Goal: Download file/media

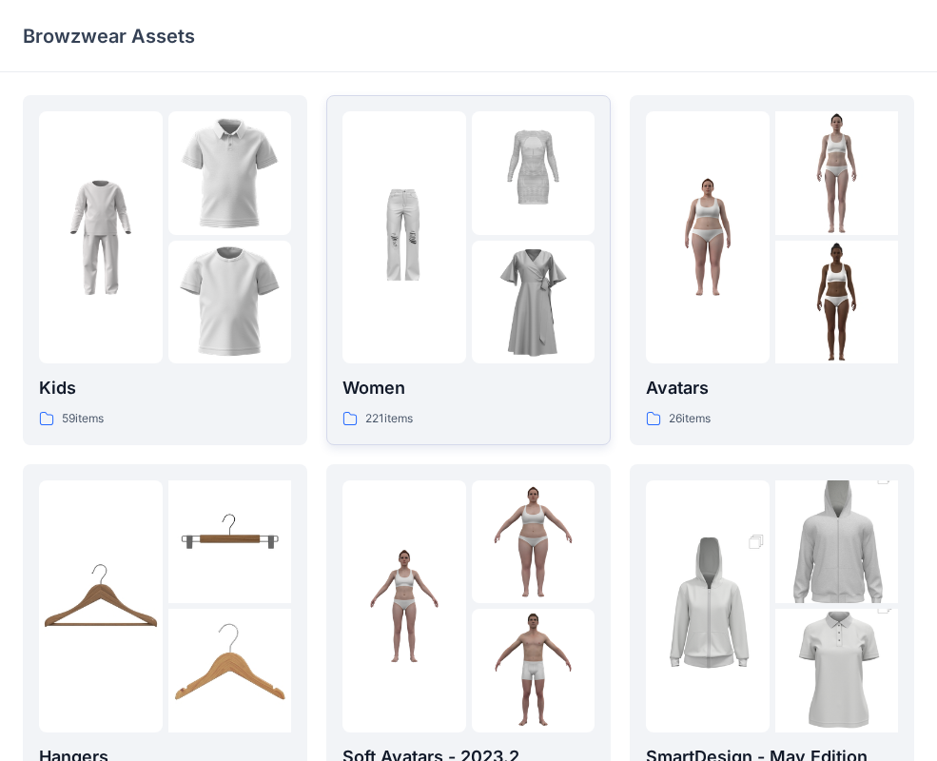
click at [446, 277] on img at bounding box center [405, 238] width 124 height 124
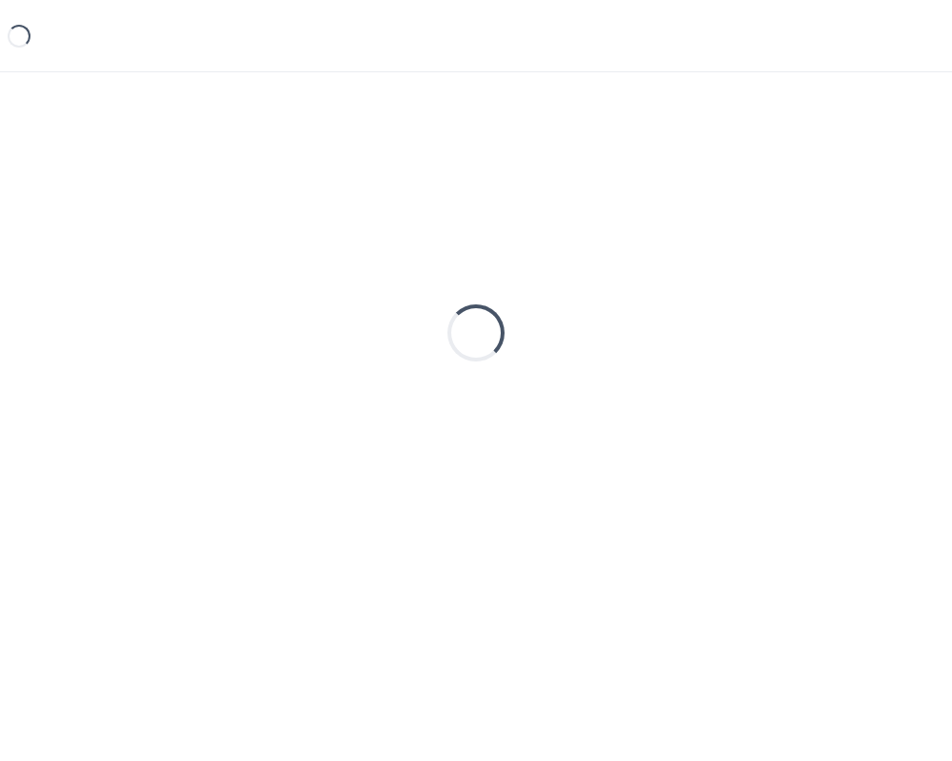
click at [446, 277] on div "Loading..." at bounding box center [476, 333] width 906 height 476
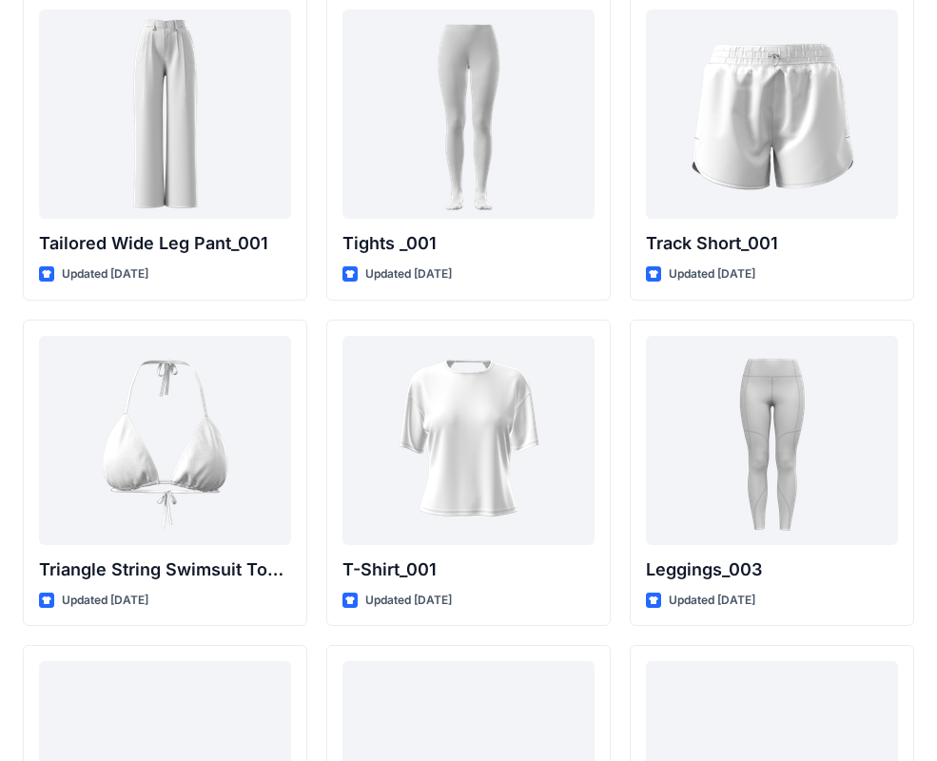
scroll to position [21608, 0]
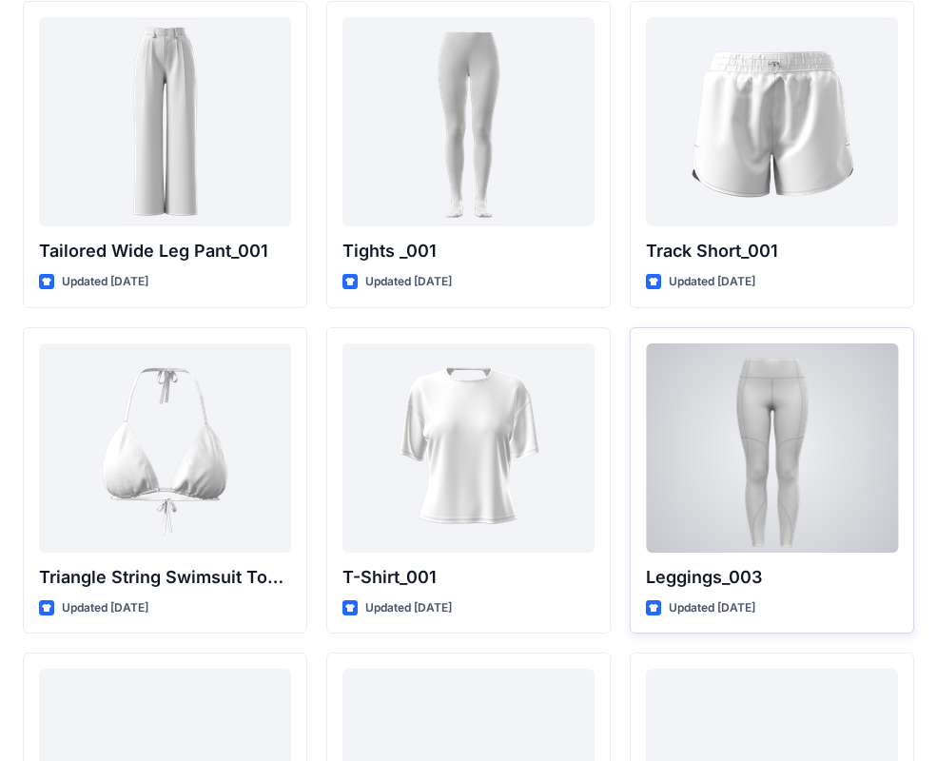
click at [761, 487] on div at bounding box center [772, 448] width 252 height 209
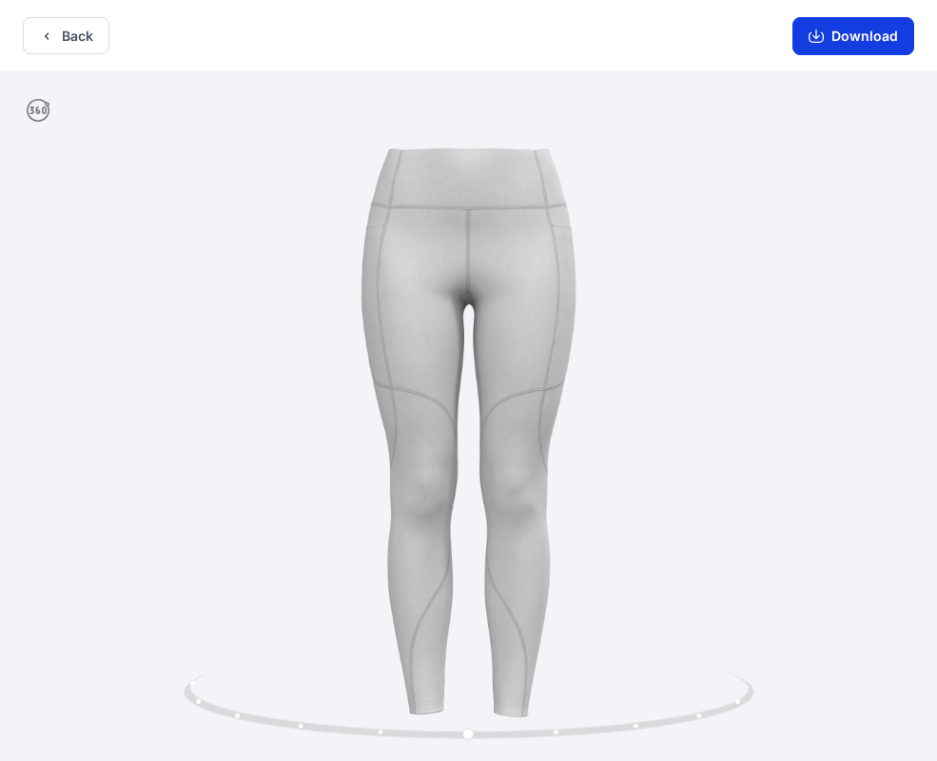
click at [844, 48] on button "Download" at bounding box center [854, 36] width 122 height 38
click at [50, 55] on div "Back Download" at bounding box center [468, 36] width 937 height 72
click at [55, 41] on button "Back" at bounding box center [66, 35] width 87 height 37
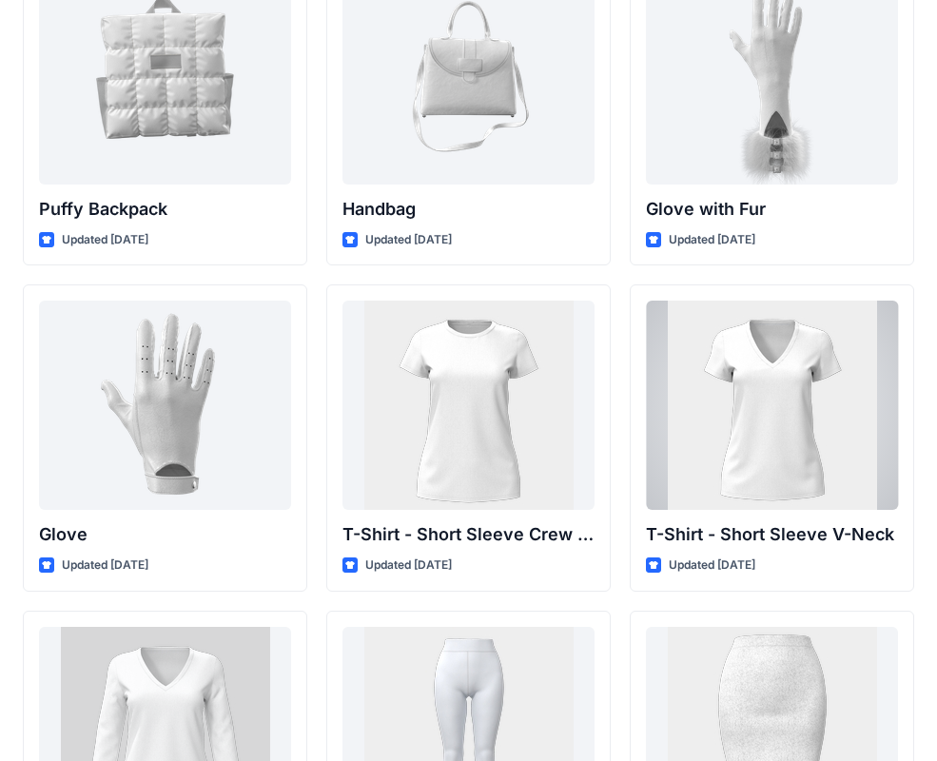
scroll to position [15052, 0]
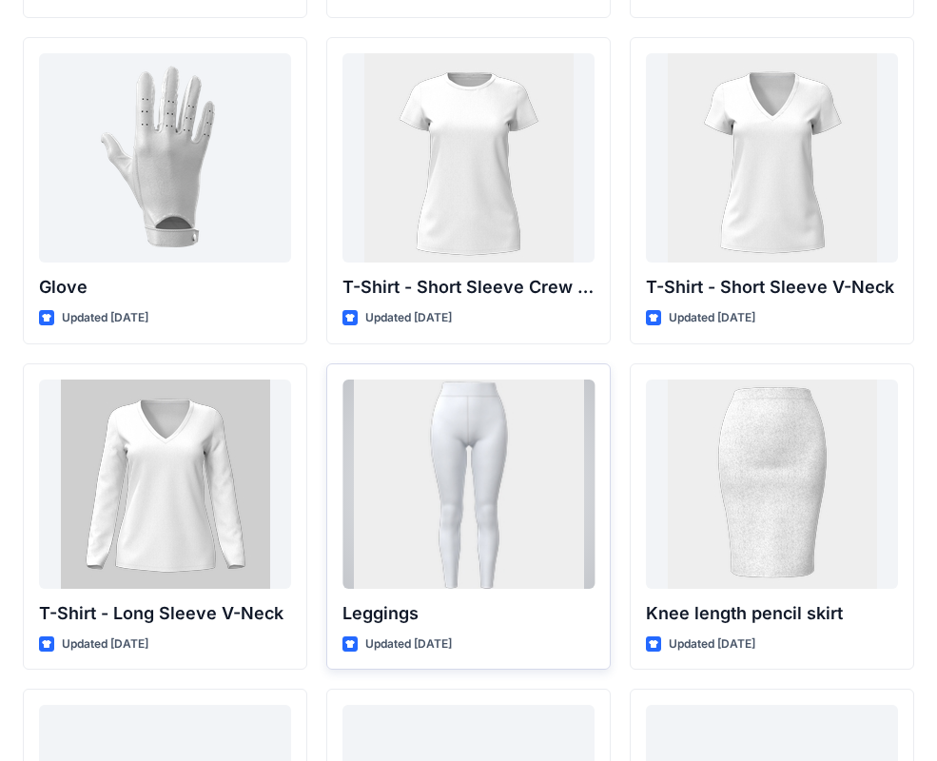
click at [513, 452] on div at bounding box center [469, 484] width 252 height 209
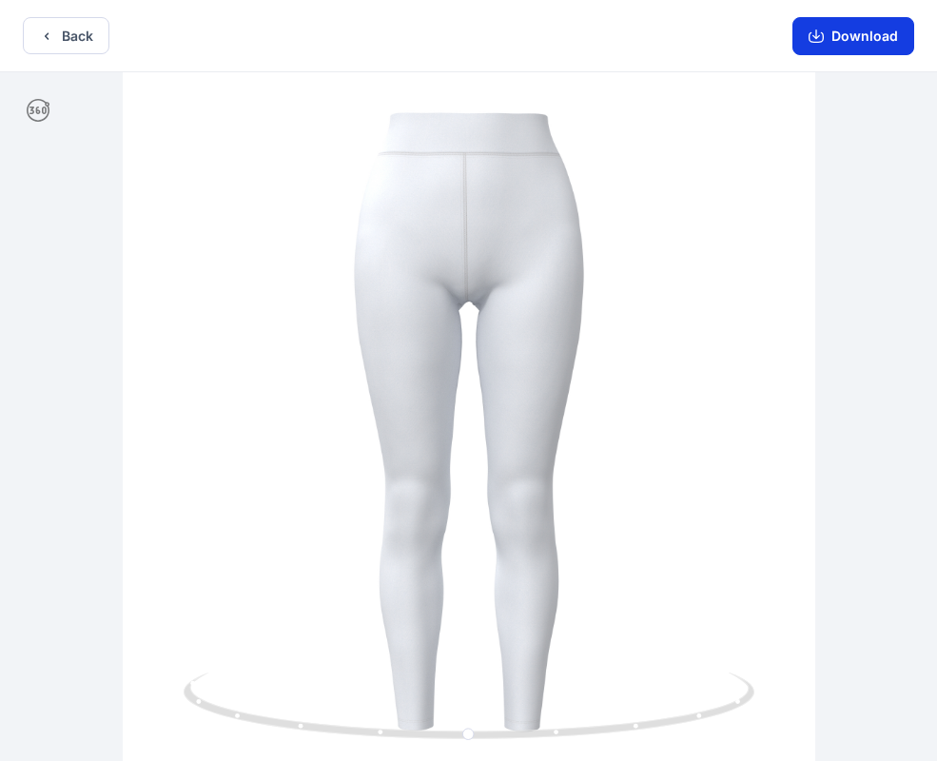
click at [850, 37] on button "Download" at bounding box center [854, 36] width 122 height 38
